Goal: Information Seeking & Learning: Check status

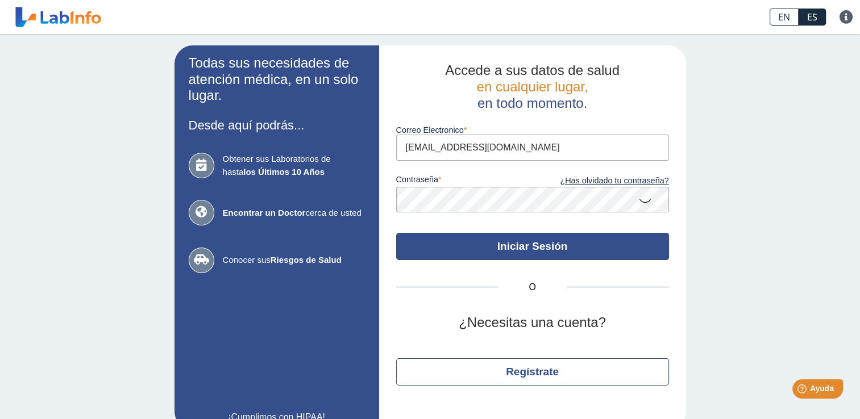
type input "[EMAIL_ADDRESS][DOMAIN_NAME]"
click at [440, 249] on button "Iniciar Sesión" at bounding box center [532, 246] width 273 height 27
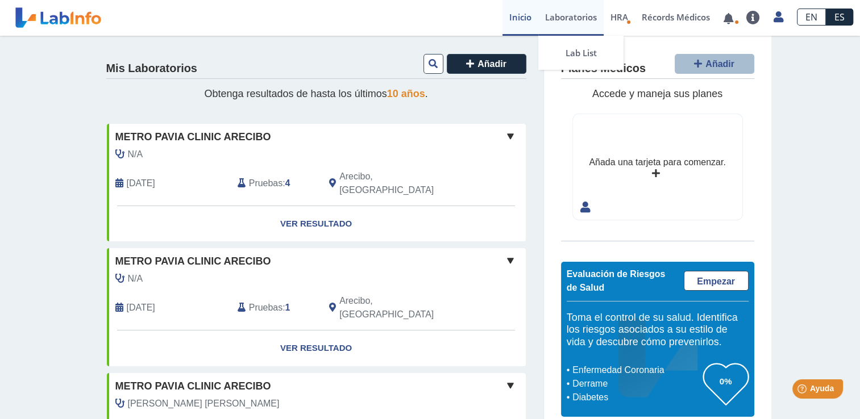
click at [588, 19] on link "Laboratorios" at bounding box center [570, 18] width 65 height 36
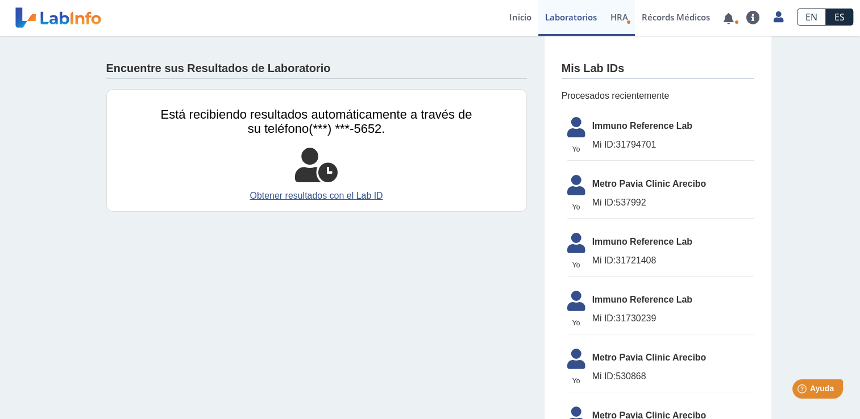
click at [622, 16] on span "HRA" at bounding box center [619, 16] width 18 height 11
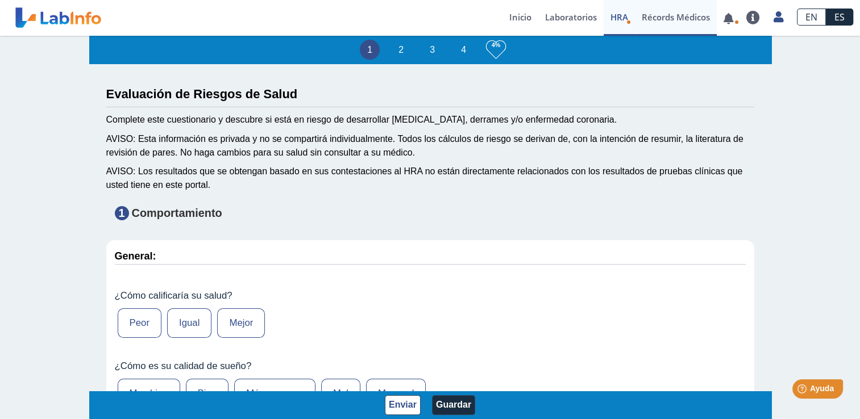
click at [668, 16] on link "Récords Médicos" at bounding box center [676, 18] width 82 height 36
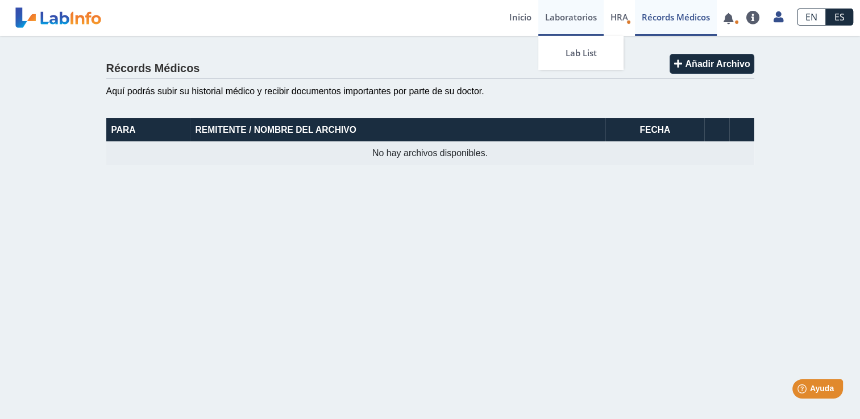
click at [576, 16] on link "Laboratorios" at bounding box center [570, 18] width 65 height 36
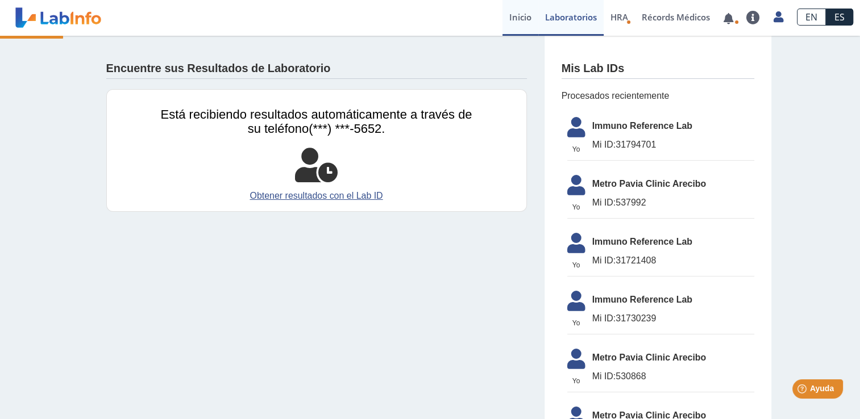
click at [521, 18] on link "Inicio" at bounding box center [520, 18] width 36 height 36
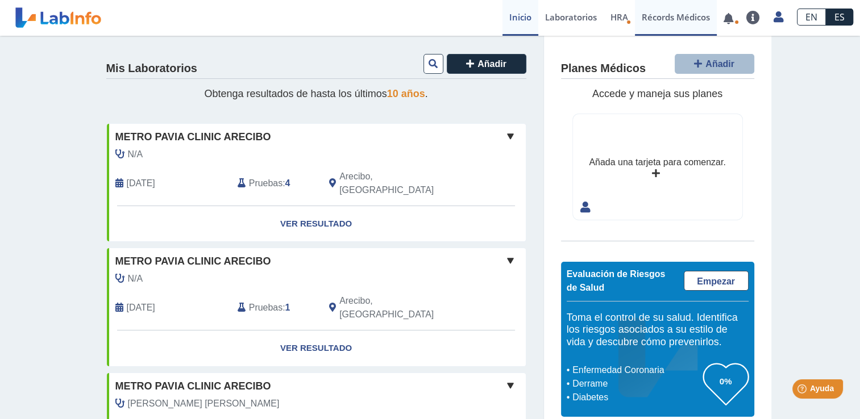
click at [694, 16] on link "Récords Médicos" at bounding box center [676, 18] width 82 height 36
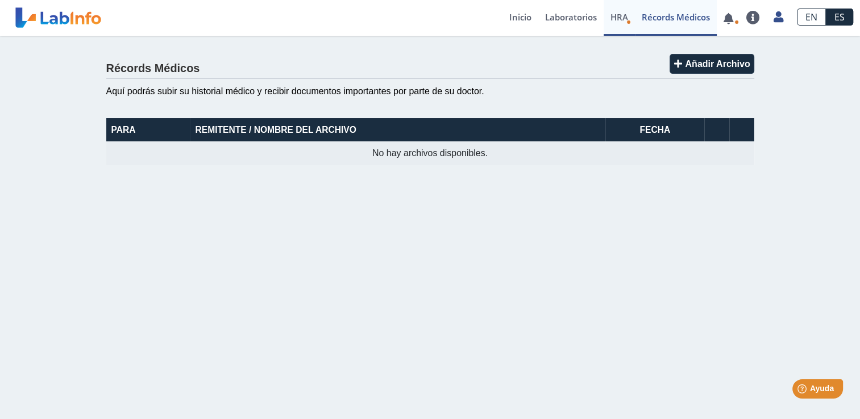
click at [622, 19] on span "HRA" at bounding box center [619, 16] width 18 height 11
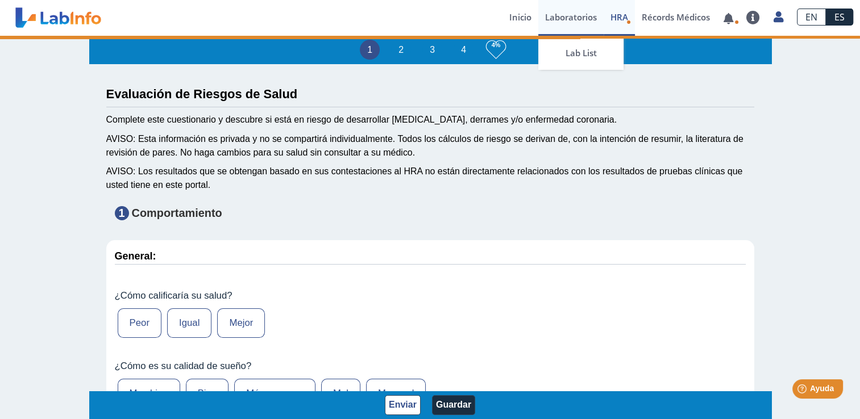
type input "[PERSON_NAME] [PERSON_NAME]"
type input "[DATE]"
select select
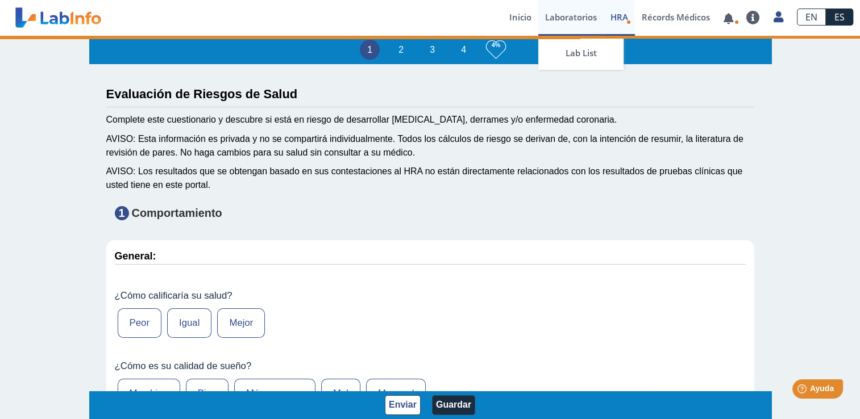
select select
click at [584, 16] on link "Laboratorios" at bounding box center [570, 18] width 65 height 36
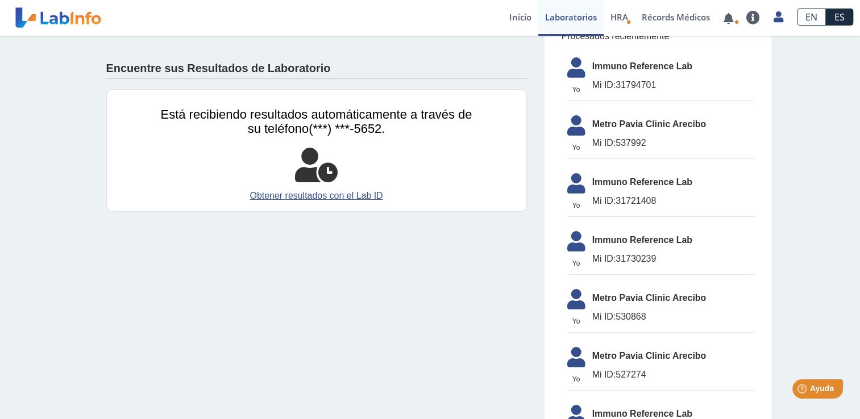
scroll to position [57, 0]
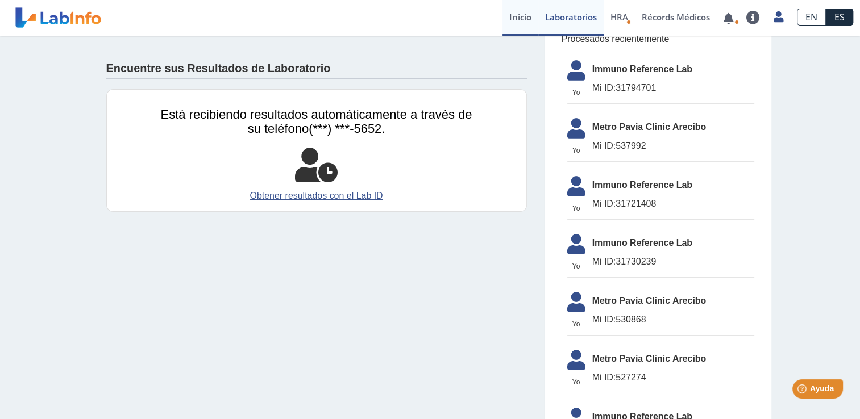
click at [523, 14] on link "Inicio" at bounding box center [520, 18] width 36 height 36
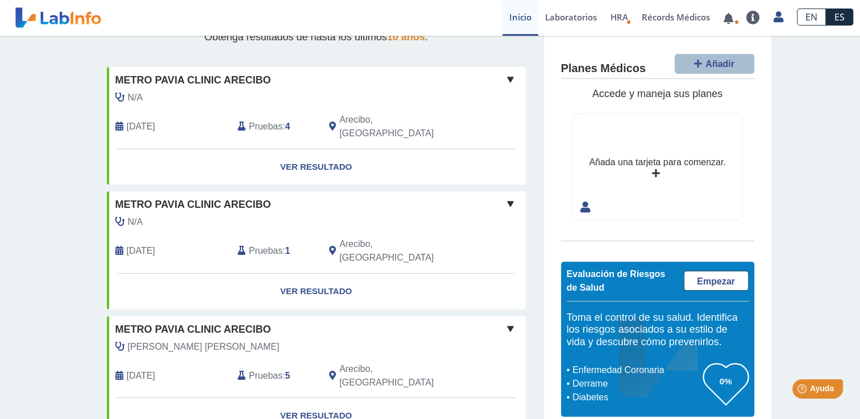
click at [155, 122] on span "[DATE]" at bounding box center [141, 127] width 28 height 14
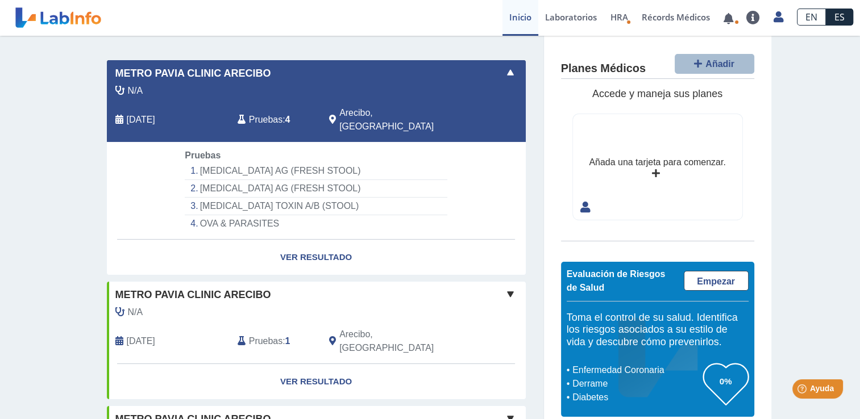
scroll to position [57, 0]
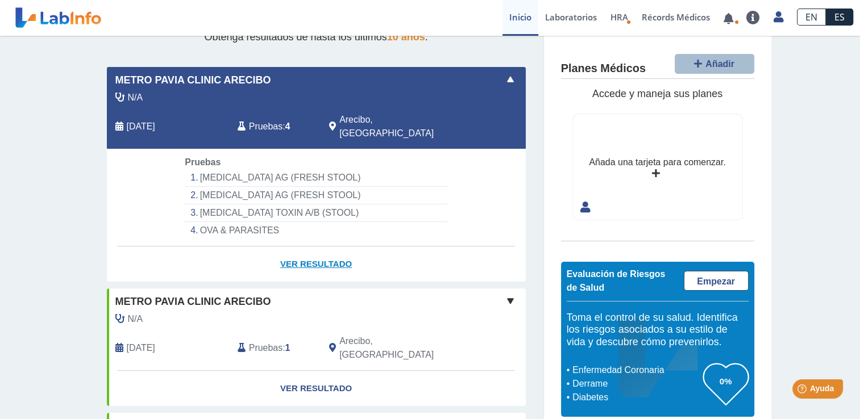
click at [316, 249] on link "Ver Resultado" at bounding box center [316, 265] width 419 height 36
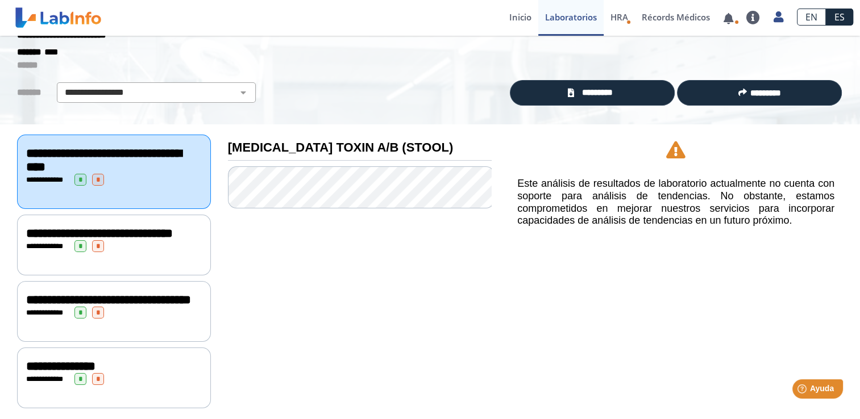
scroll to position [15, 0]
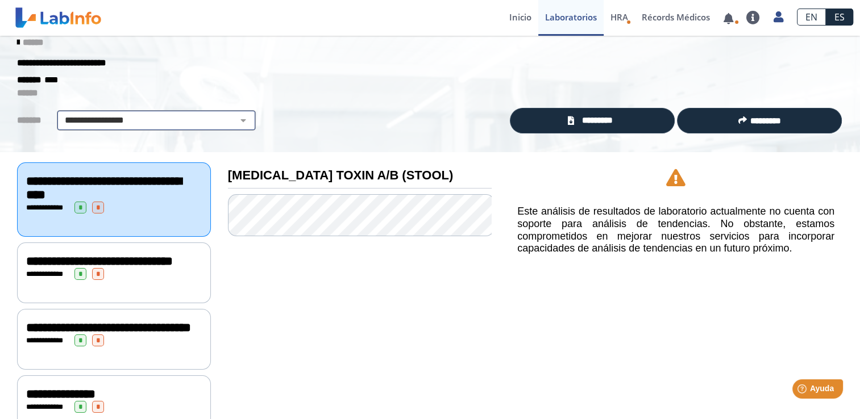
click at [234, 117] on select "**********" at bounding box center [156, 121] width 192 height 14
click at [318, 265] on div "**********" at bounding box center [359, 297] width 281 height 290
click at [39, 185] on span "**********" at bounding box center [103, 188] width 155 height 26
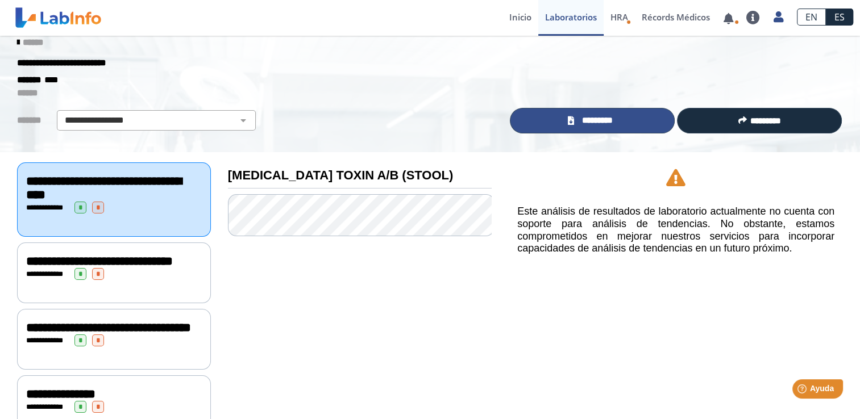
click at [580, 123] on span "*********" at bounding box center [596, 120] width 39 height 13
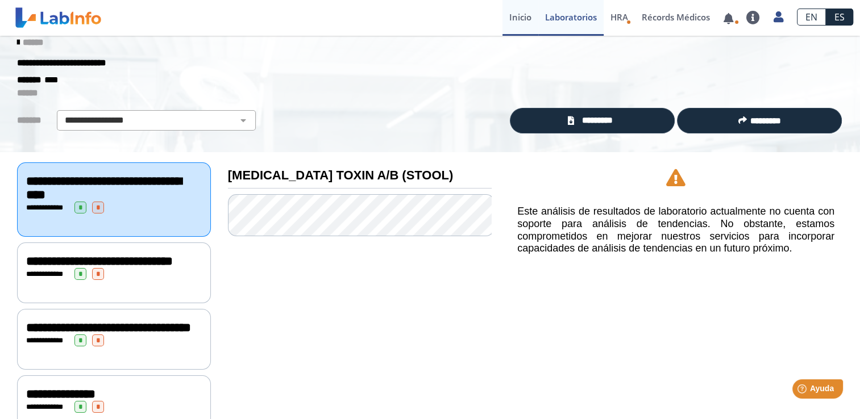
click at [514, 19] on link "Inicio" at bounding box center [520, 18] width 36 height 36
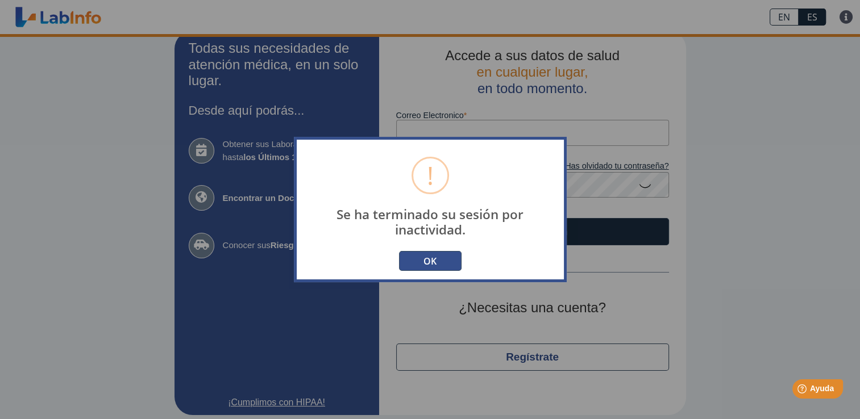
type input "[EMAIL_ADDRESS][DOMAIN_NAME]"
